Goal: Task Accomplishment & Management: Manage account settings

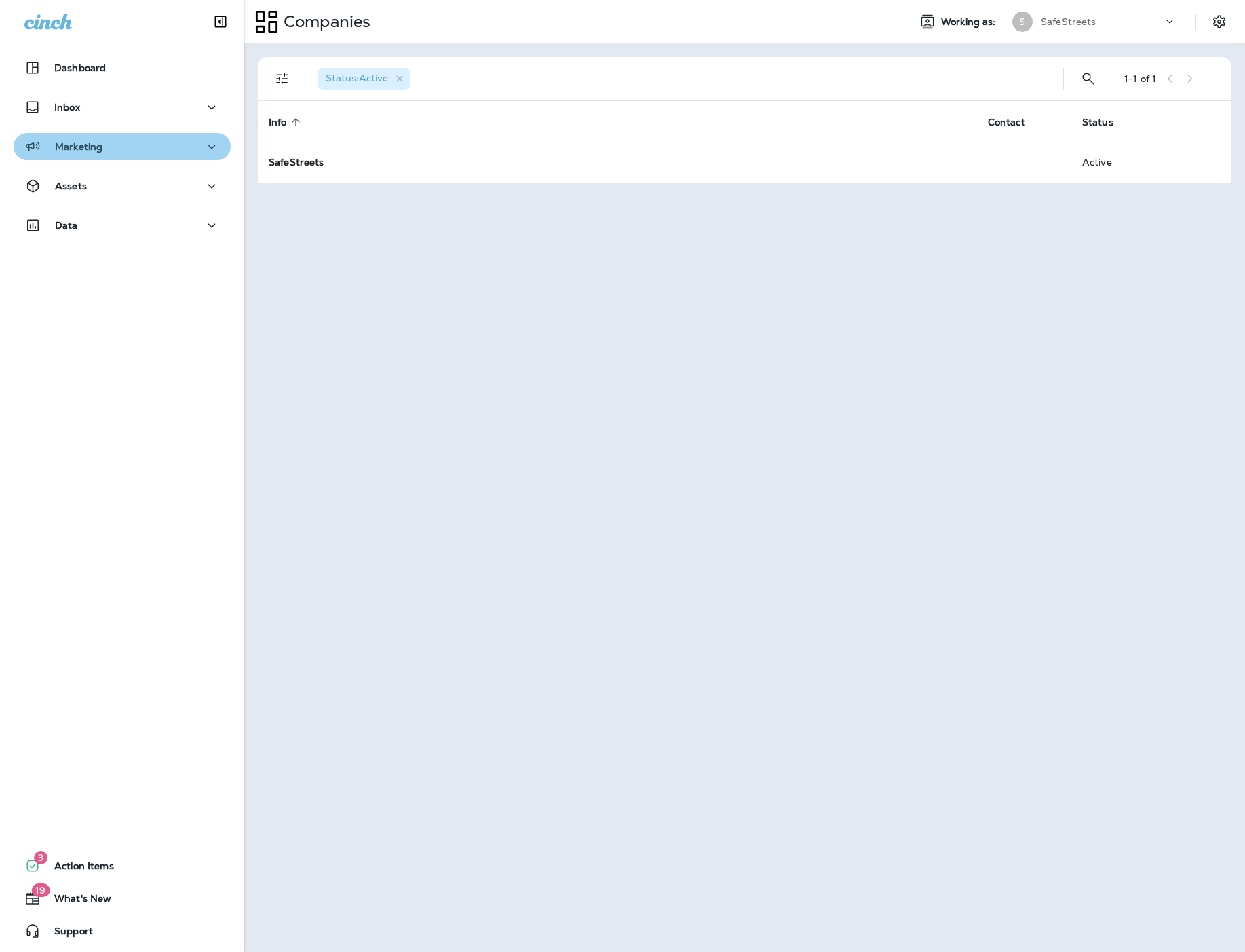
click at [204, 149] on icon "button" at bounding box center [212, 146] width 16 height 17
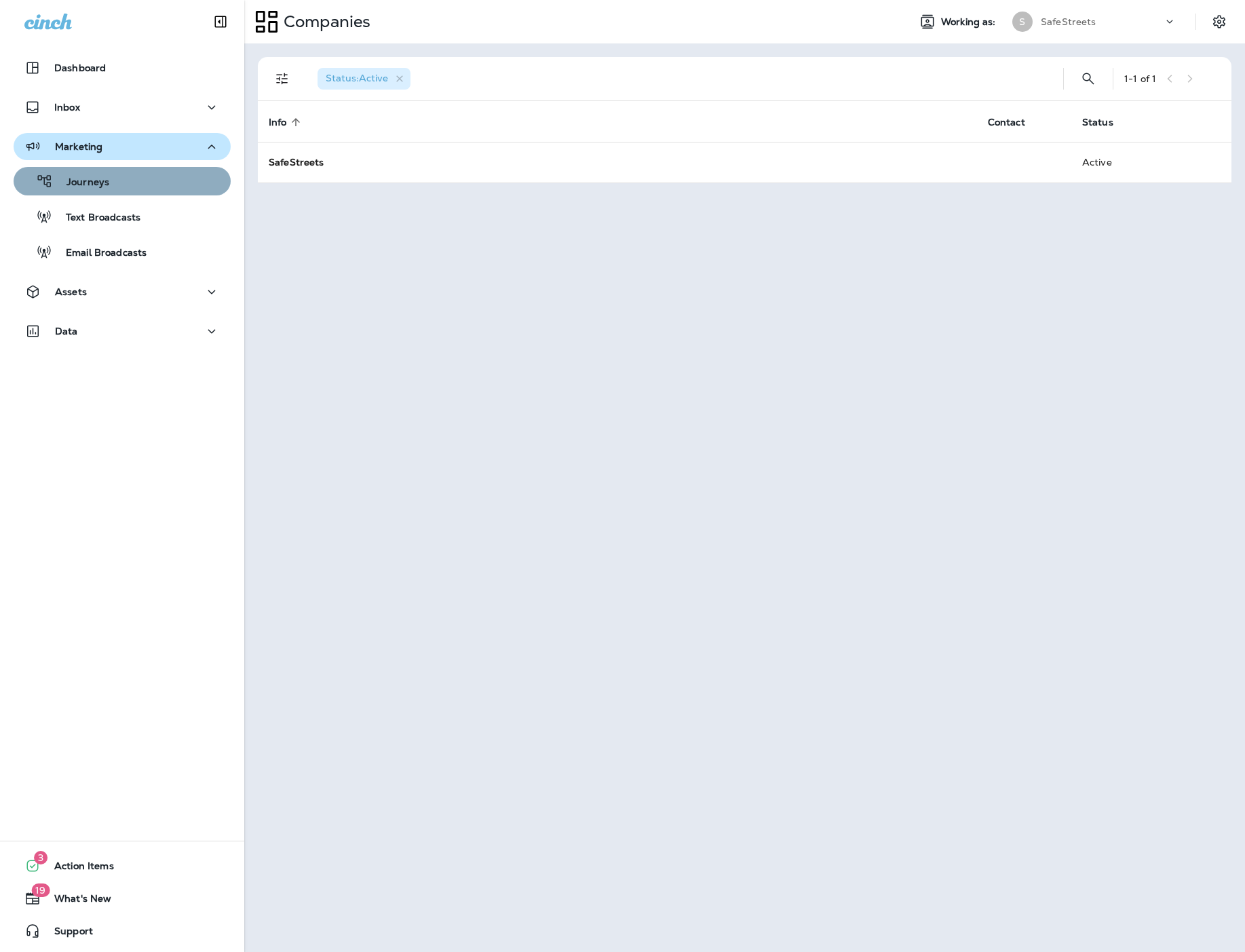
click at [133, 180] on div "Journeys" at bounding box center [122, 180] width 206 height 20
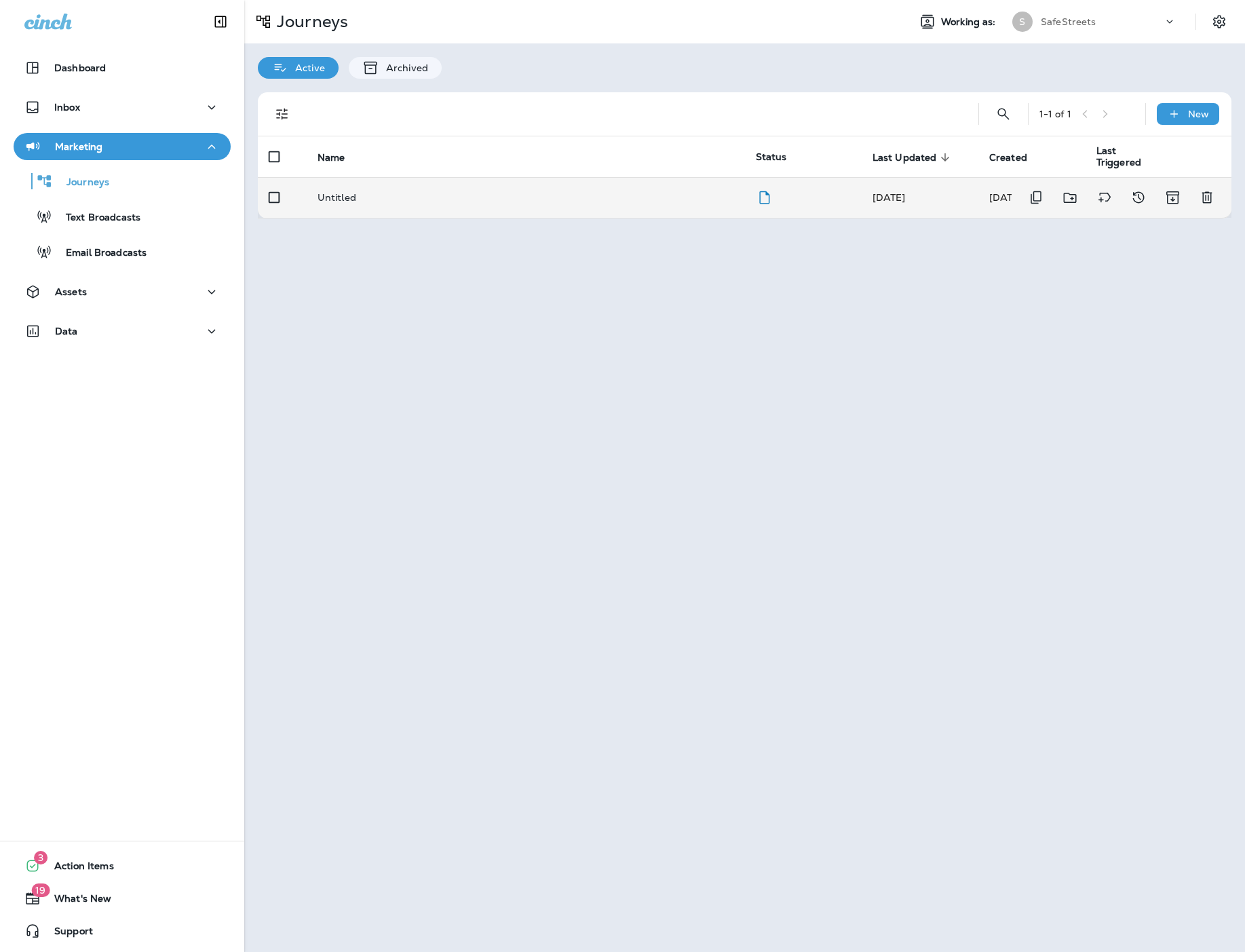
click at [337, 200] on p "Untitled" at bounding box center [337, 197] width 38 height 11
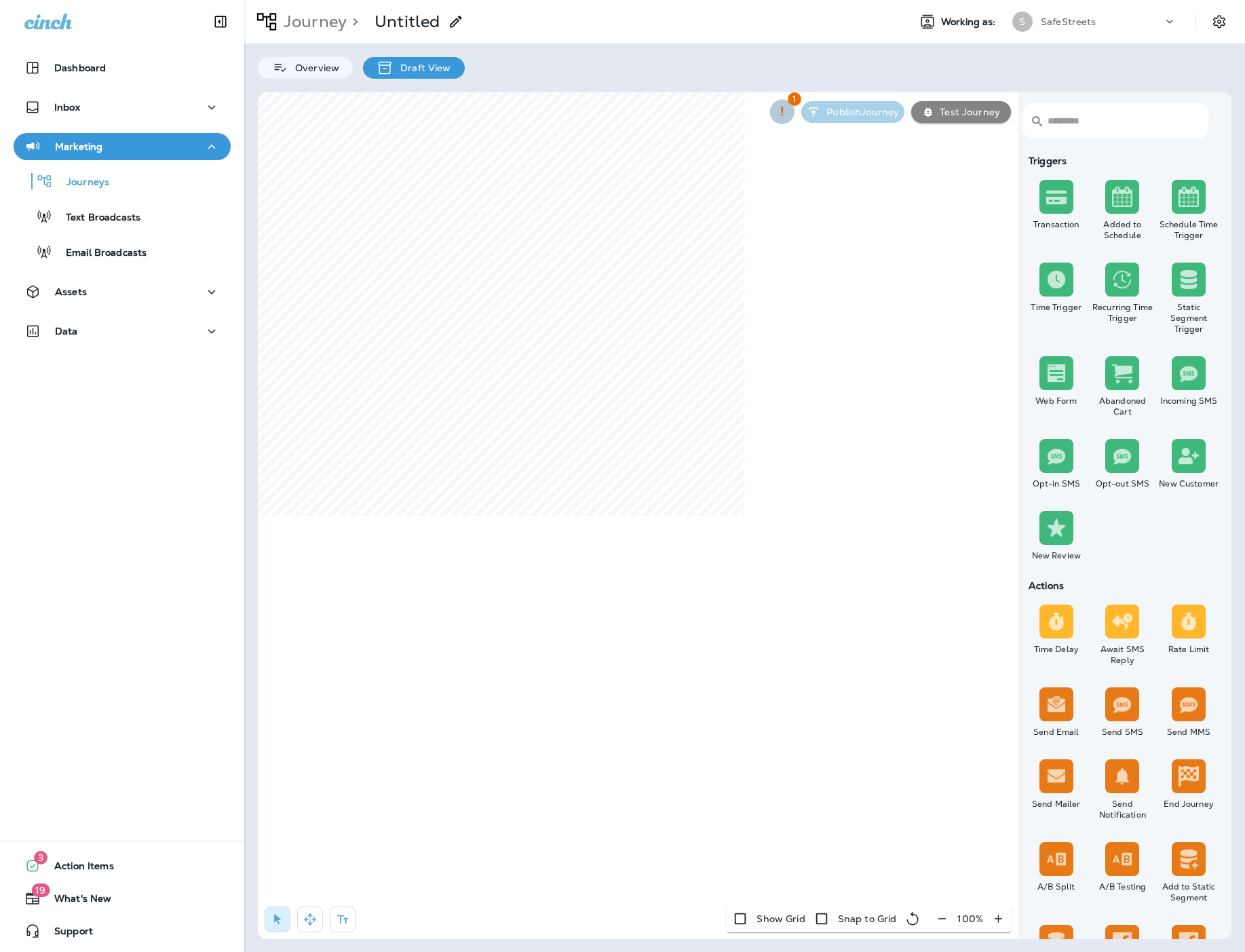
click at [787, 114] on icon "button" at bounding box center [782, 112] width 14 height 14
click at [787, 114] on div at bounding box center [622, 476] width 1245 height 952
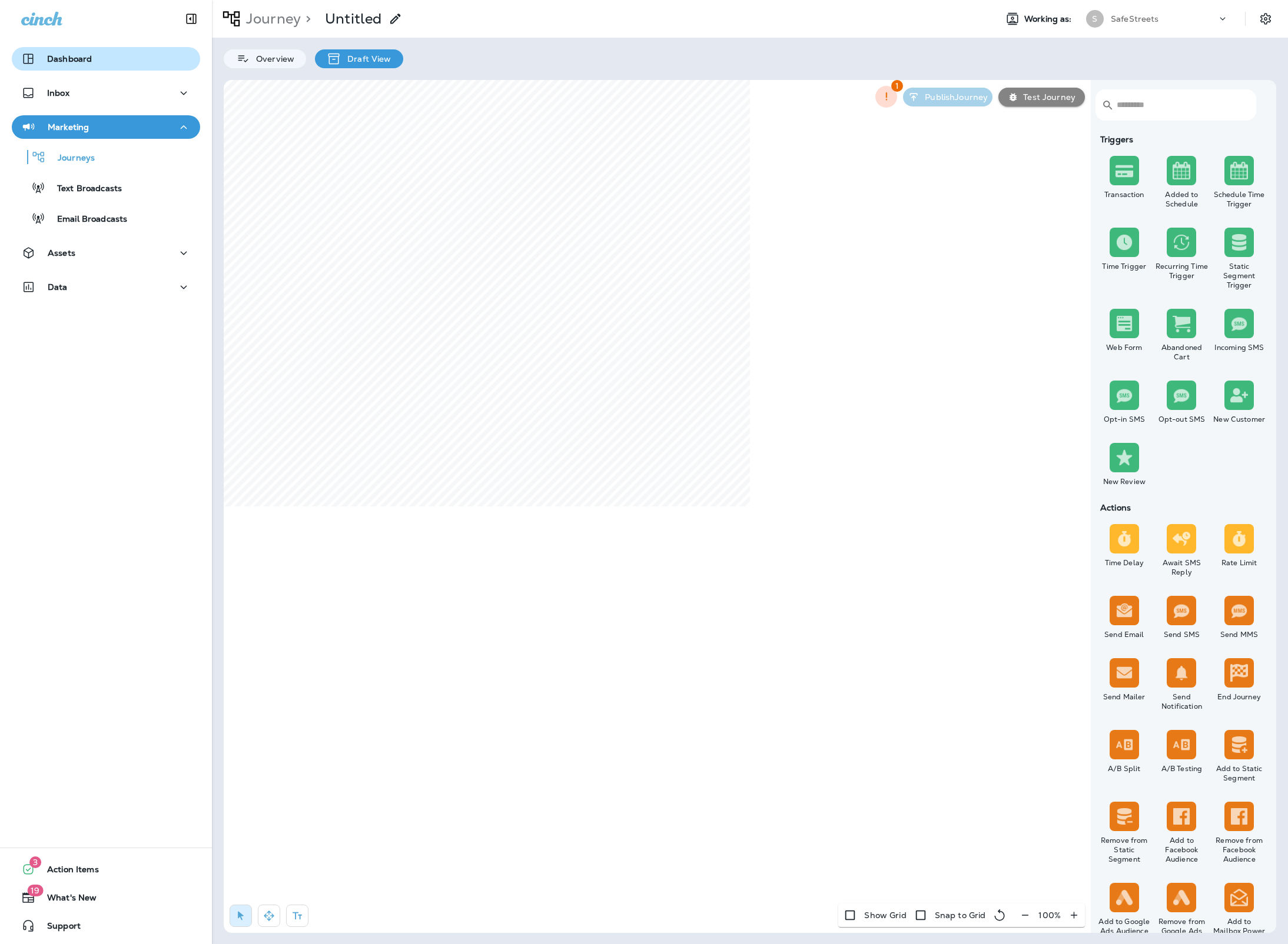
click at [58, 54] on p "Dashboard" at bounding box center [69, 59] width 45 height 10
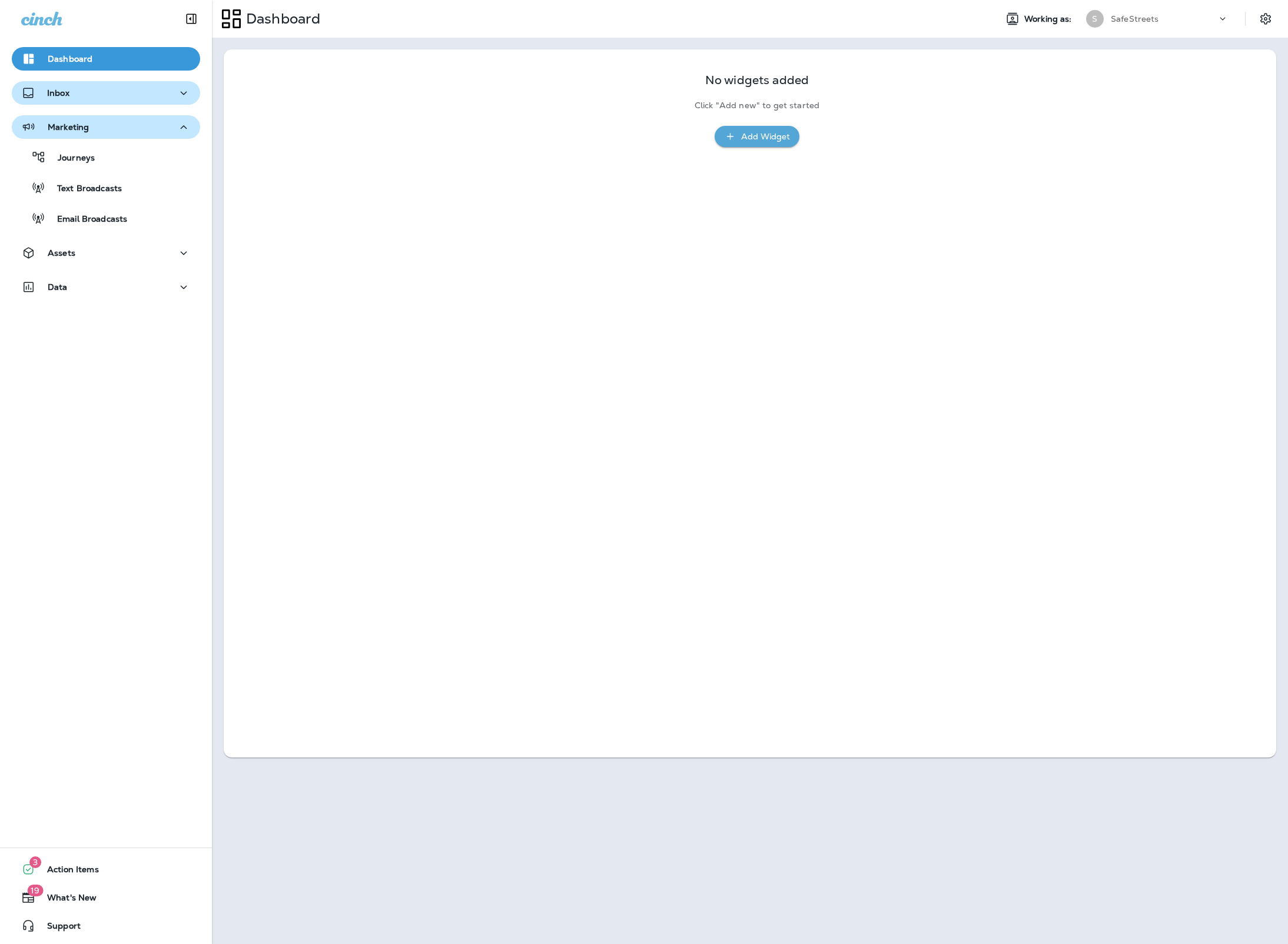
click at [60, 93] on p "Inbox" at bounding box center [58, 93] width 22 height 10
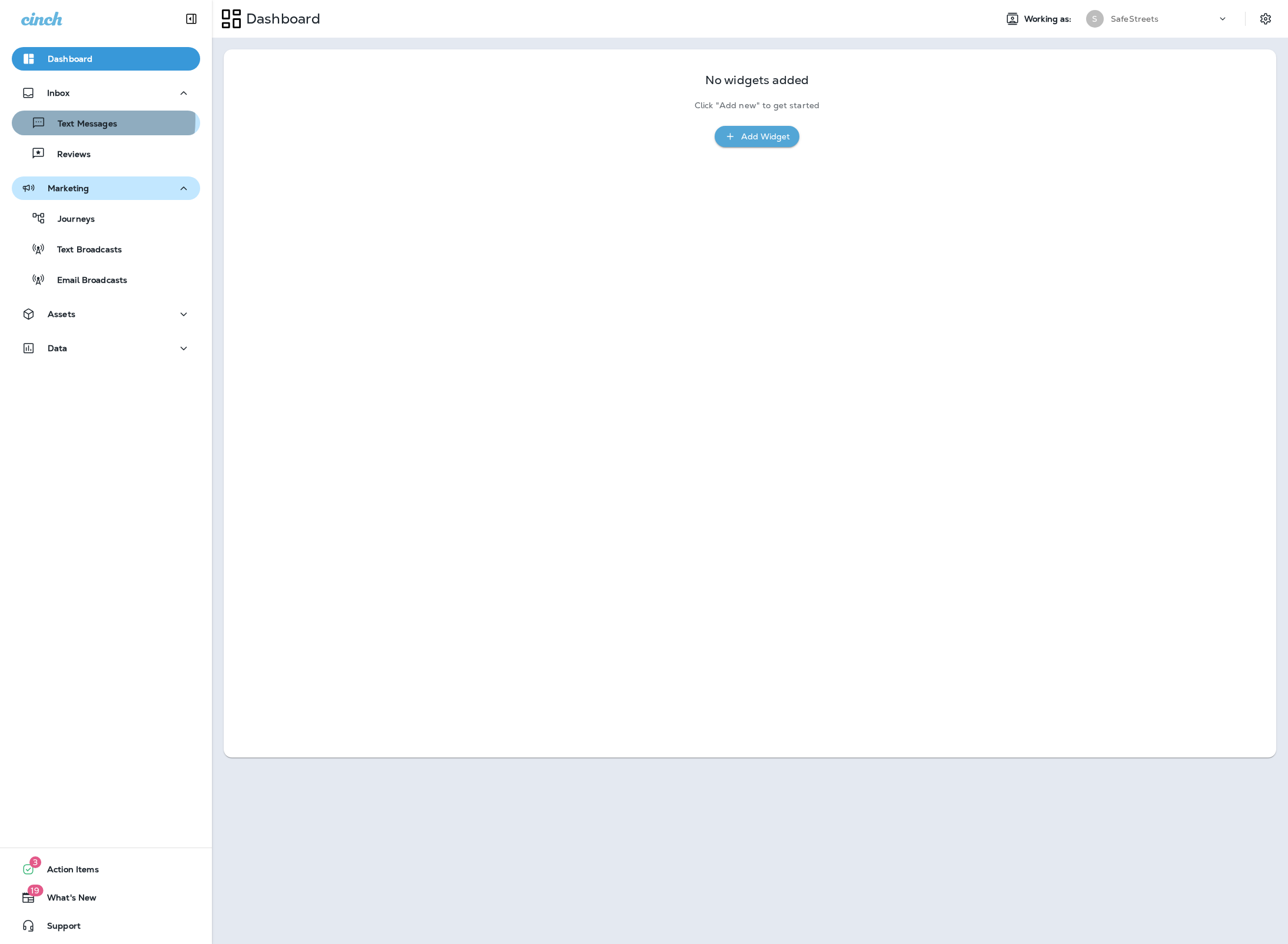
click at [76, 119] on p "Text Messages" at bounding box center [81, 125] width 71 height 11
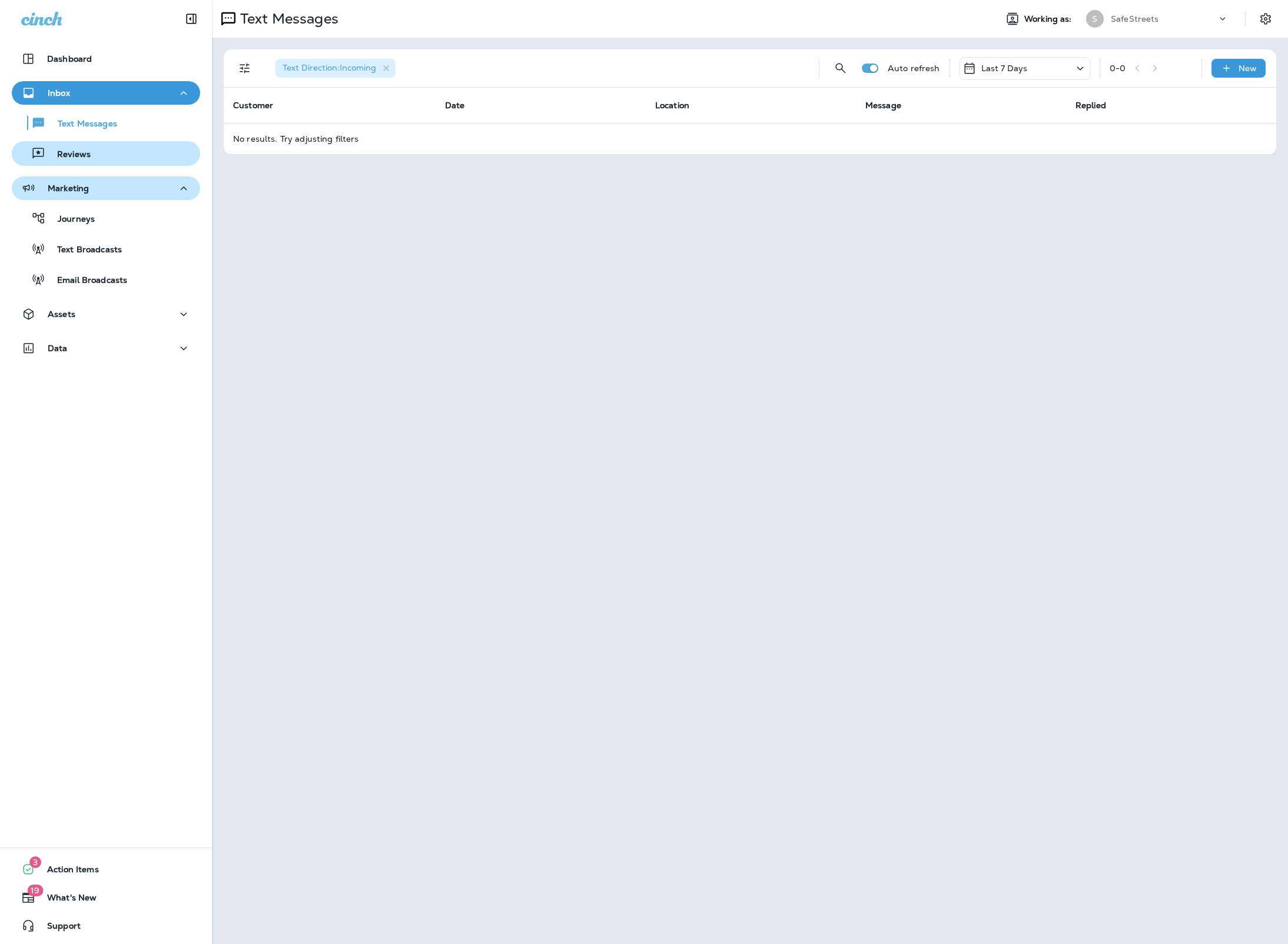
click at [81, 148] on div "Reviews" at bounding box center [53, 153] width 74 height 17
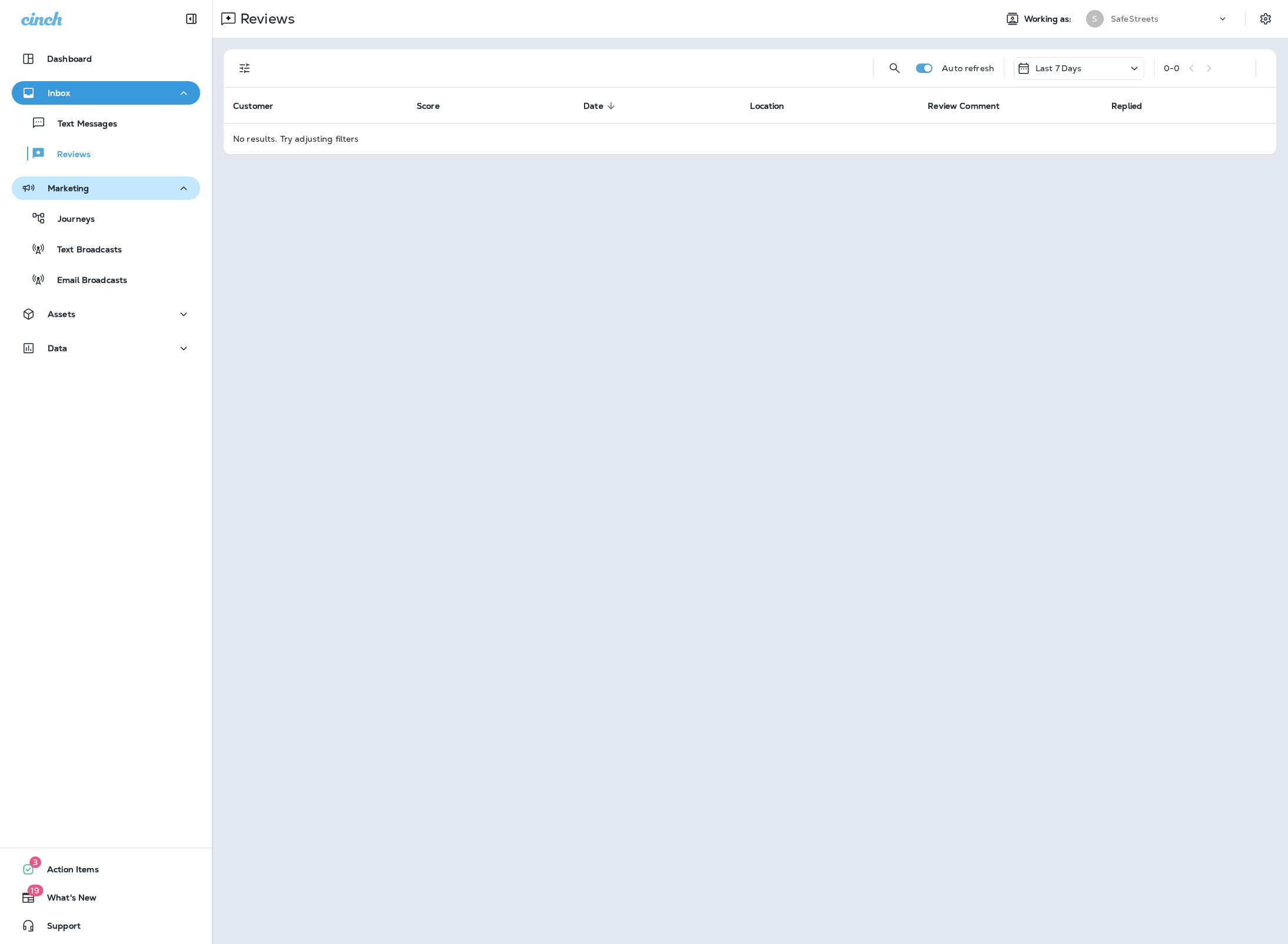
click at [80, 184] on p "Marketing" at bounding box center [68, 188] width 41 height 10
click at [88, 184] on p "Marketing" at bounding box center [68, 188] width 41 height 10
click at [90, 218] on p "Journeys" at bounding box center [70, 220] width 49 height 11
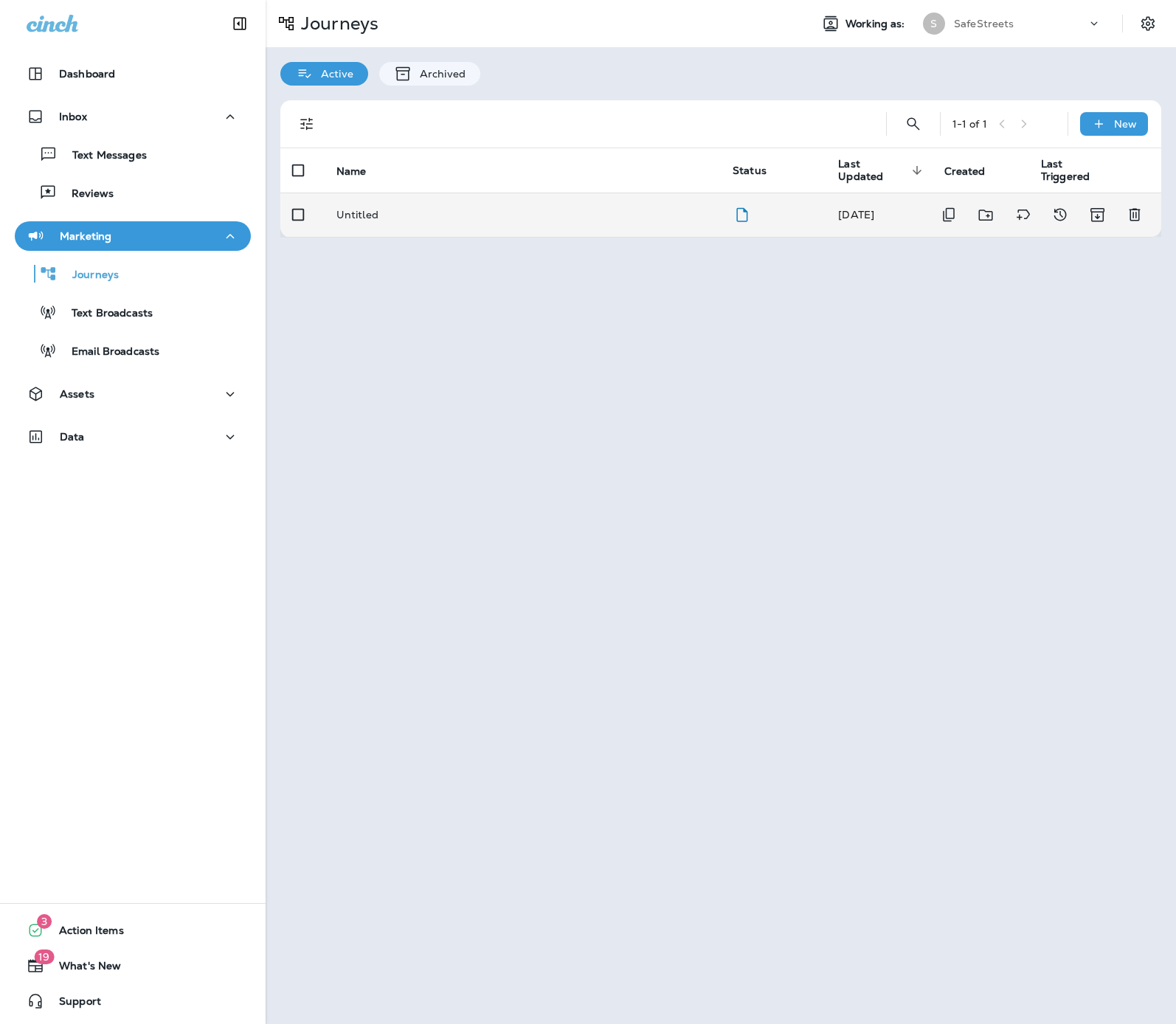
click at [378, 213] on div "Untitled" at bounding box center [522, 215] width 373 height 12
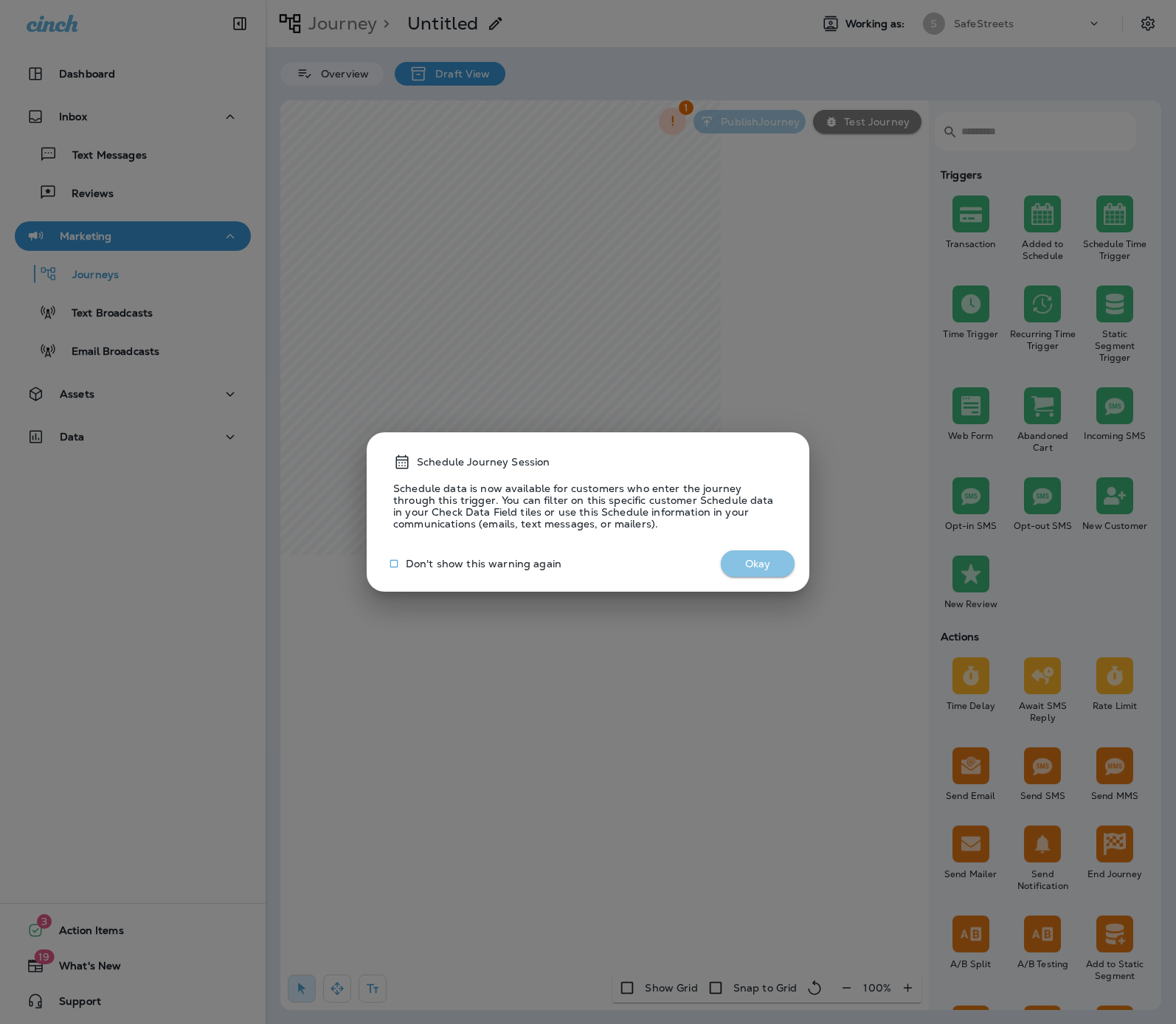
click at [770, 568] on button "Okay" at bounding box center [757, 564] width 74 height 27
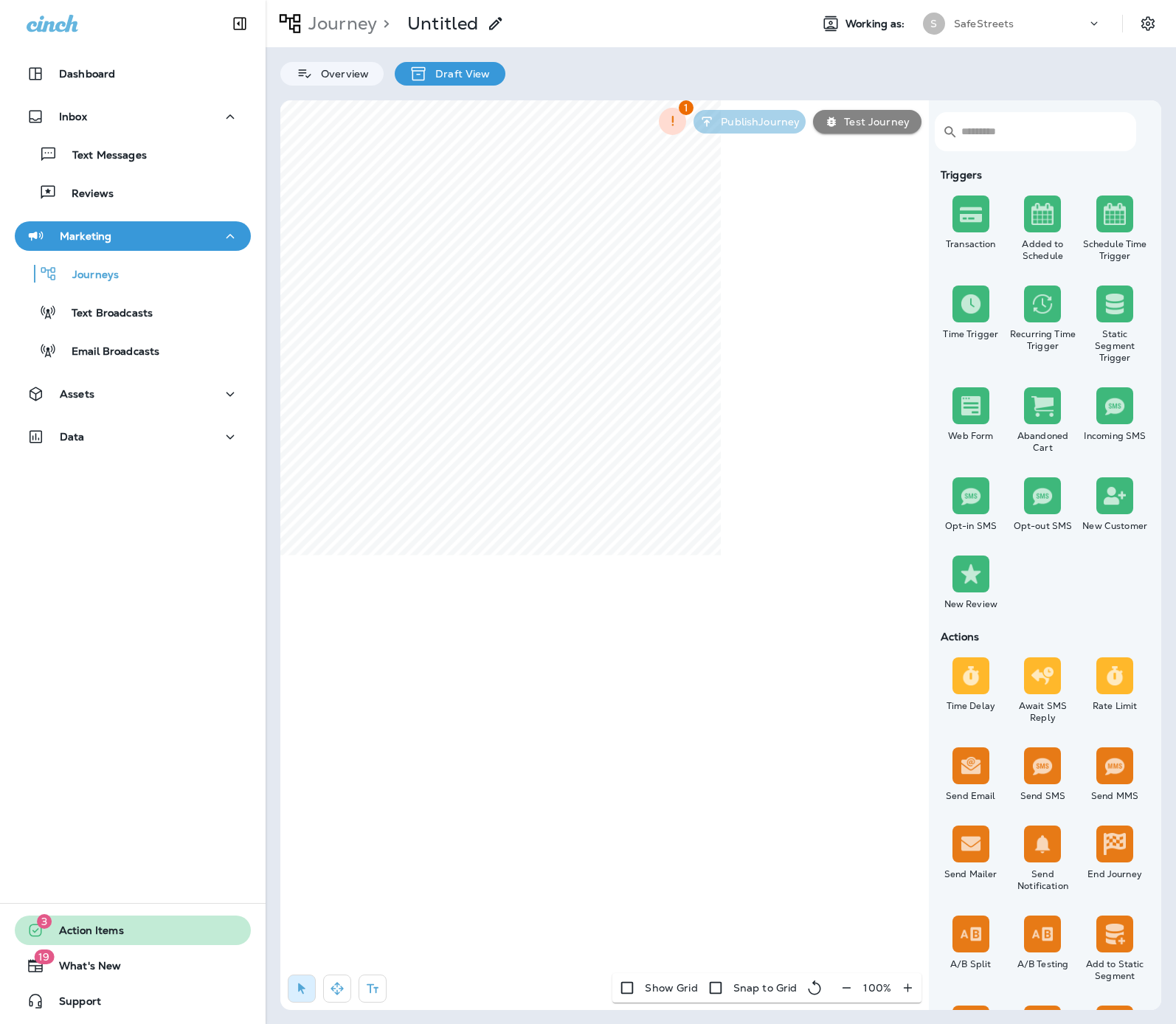
click at [94, 934] on span "Action Items" at bounding box center [84, 933] width 80 height 17
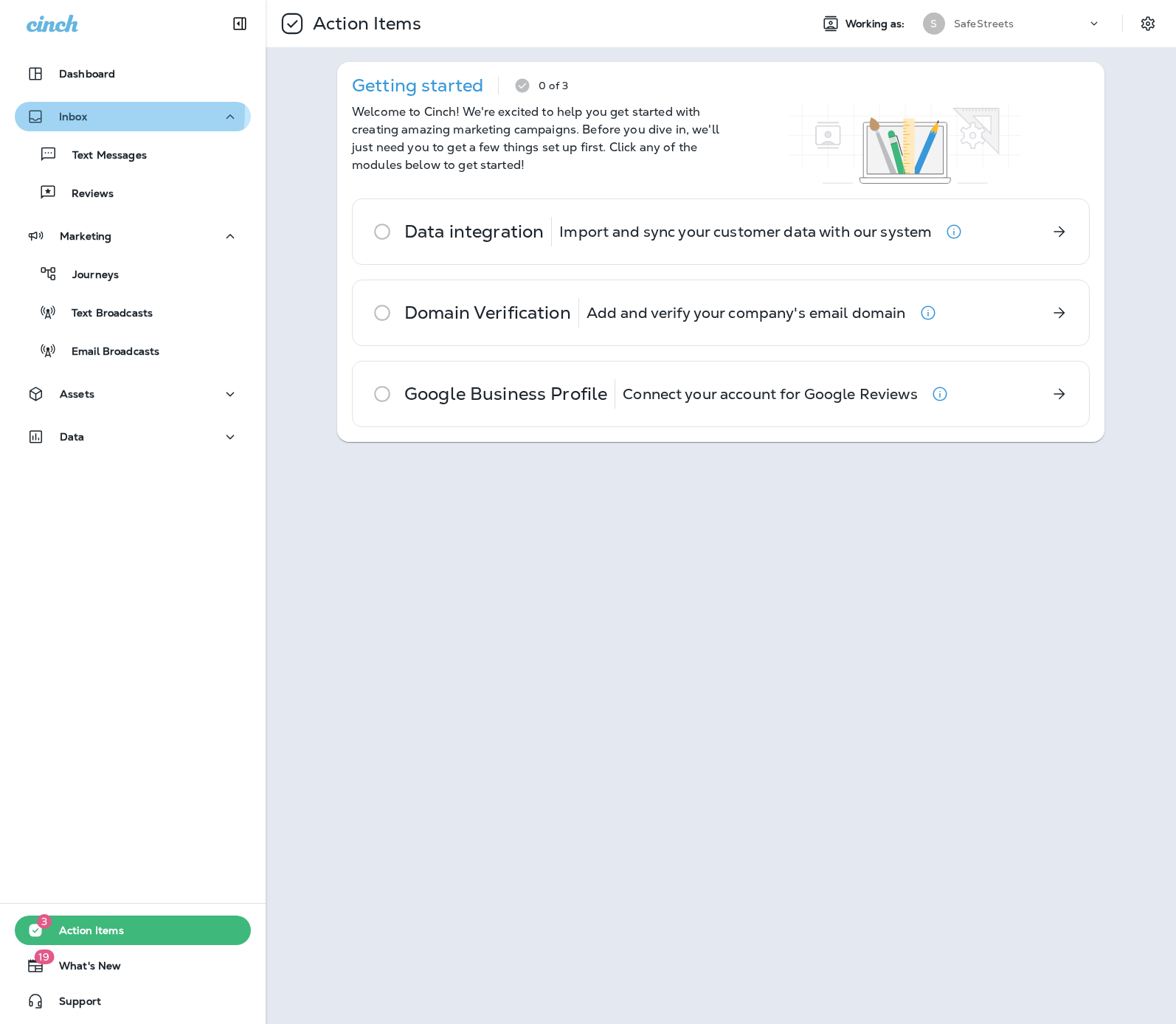
click at [82, 110] on p "Inbox" at bounding box center [73, 116] width 28 height 12
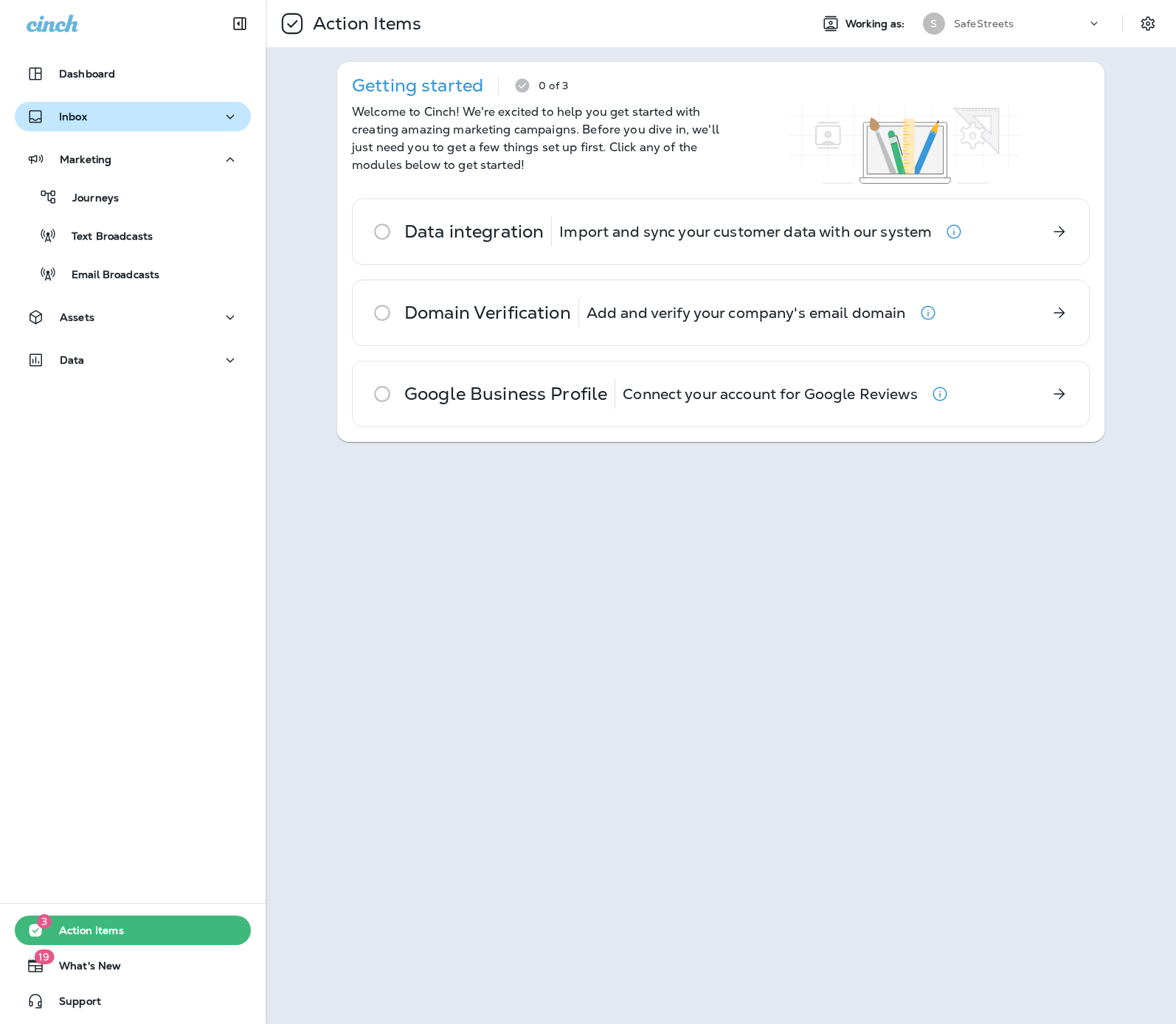
click at [84, 110] on p "Inbox" at bounding box center [73, 116] width 28 height 12
